Goal: Entertainment & Leisure: Consume media (video, audio)

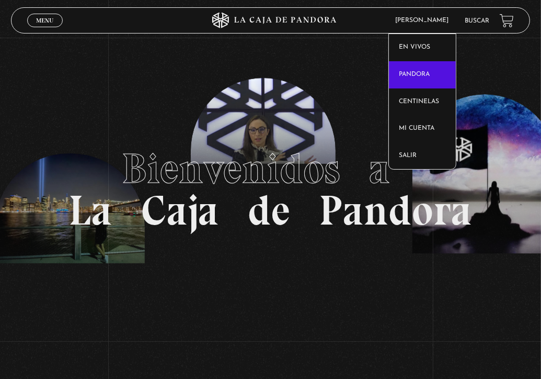
click at [418, 66] on link "Pandora" at bounding box center [422, 74] width 67 height 27
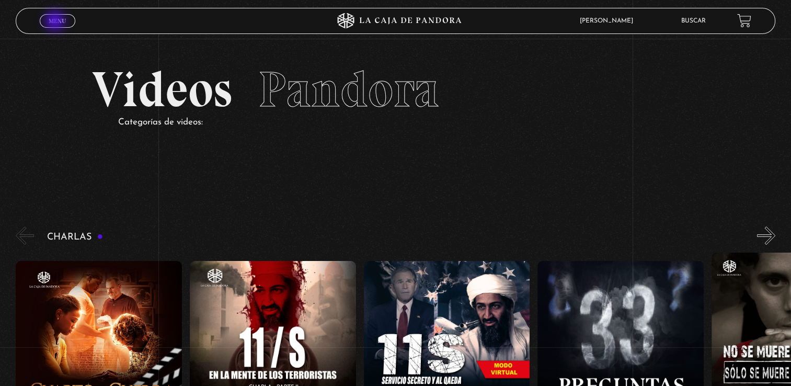
click at [56, 22] on span "Menu" at bounding box center [57, 21] width 17 height 6
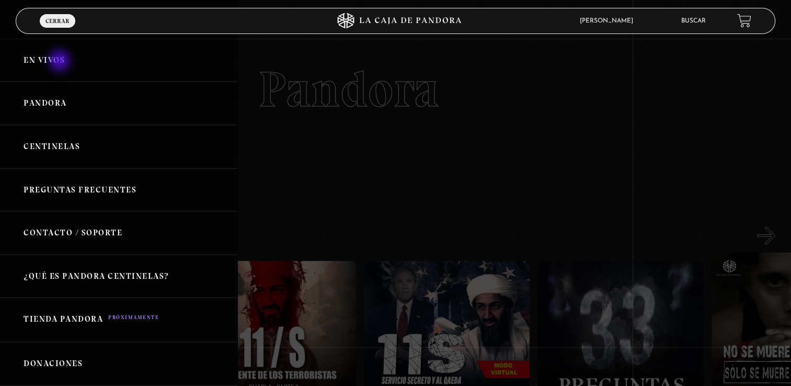
click at [61, 62] on link "En vivos" at bounding box center [118, 60] width 237 height 43
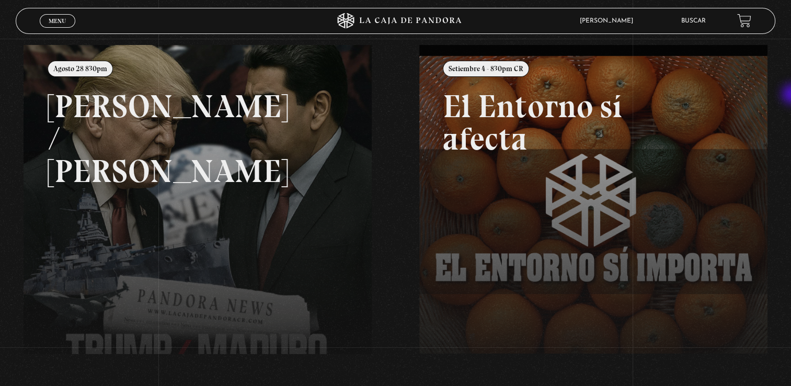
scroll to position [76, 0]
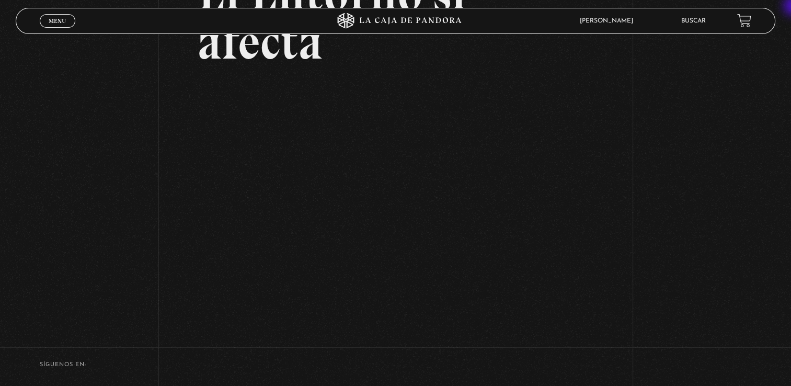
scroll to position [125, 0]
